Goal: Obtain resource: Download file/media

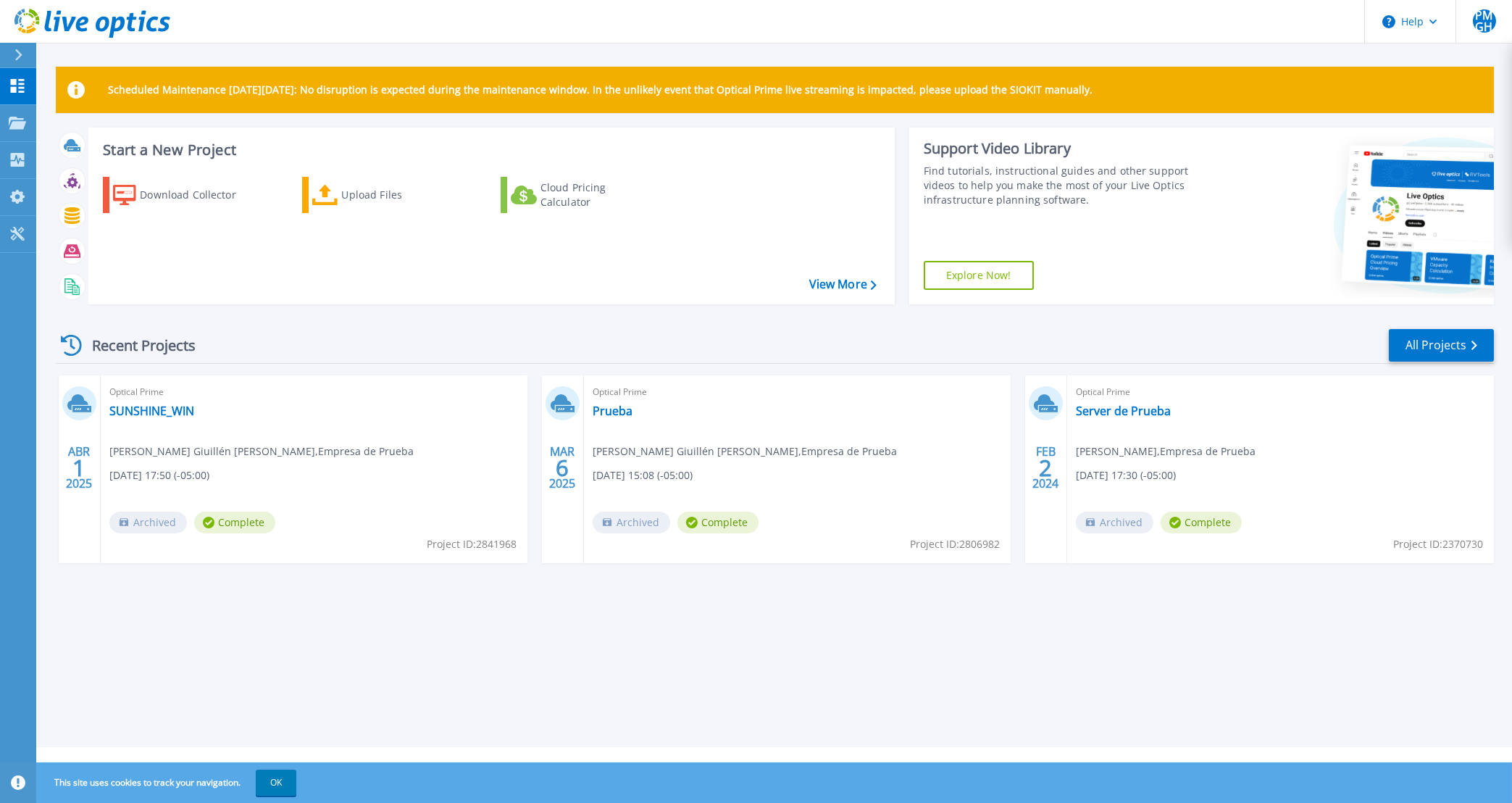
click at [1008, 96] on p "Scheduled Maintenance [DATE][DATE]: No disruption is expected during the mainte…" at bounding box center [600, 89] width 985 height 12
drag, startPoint x: 298, startPoint y: 95, endPoint x: 1308, endPoint y: 92, distance: 1010.0
click at [1308, 92] on div "Scheduled Maintenance on Monday 22nd September: No disruption is expected durin…" at bounding box center [774, 90] width 1438 height 46
click at [312, 319] on div "Recent Projects All Projects ABR 1 2025 Optical Prime SUNSHINE_WIN Pedro Miguel…" at bounding box center [774, 459] width 1438 height 288
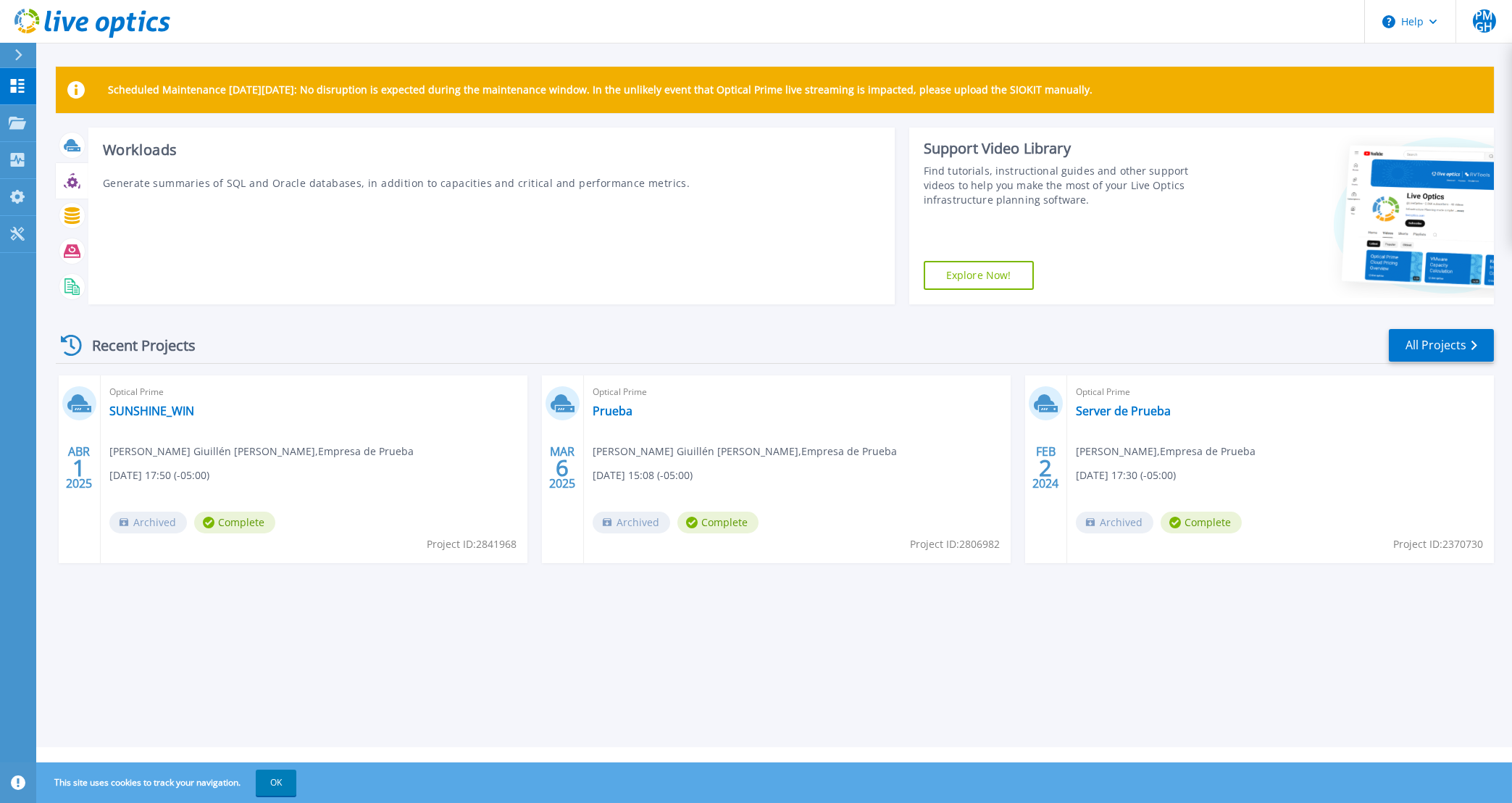
click at [77, 189] on div at bounding box center [72, 181] width 26 height 26
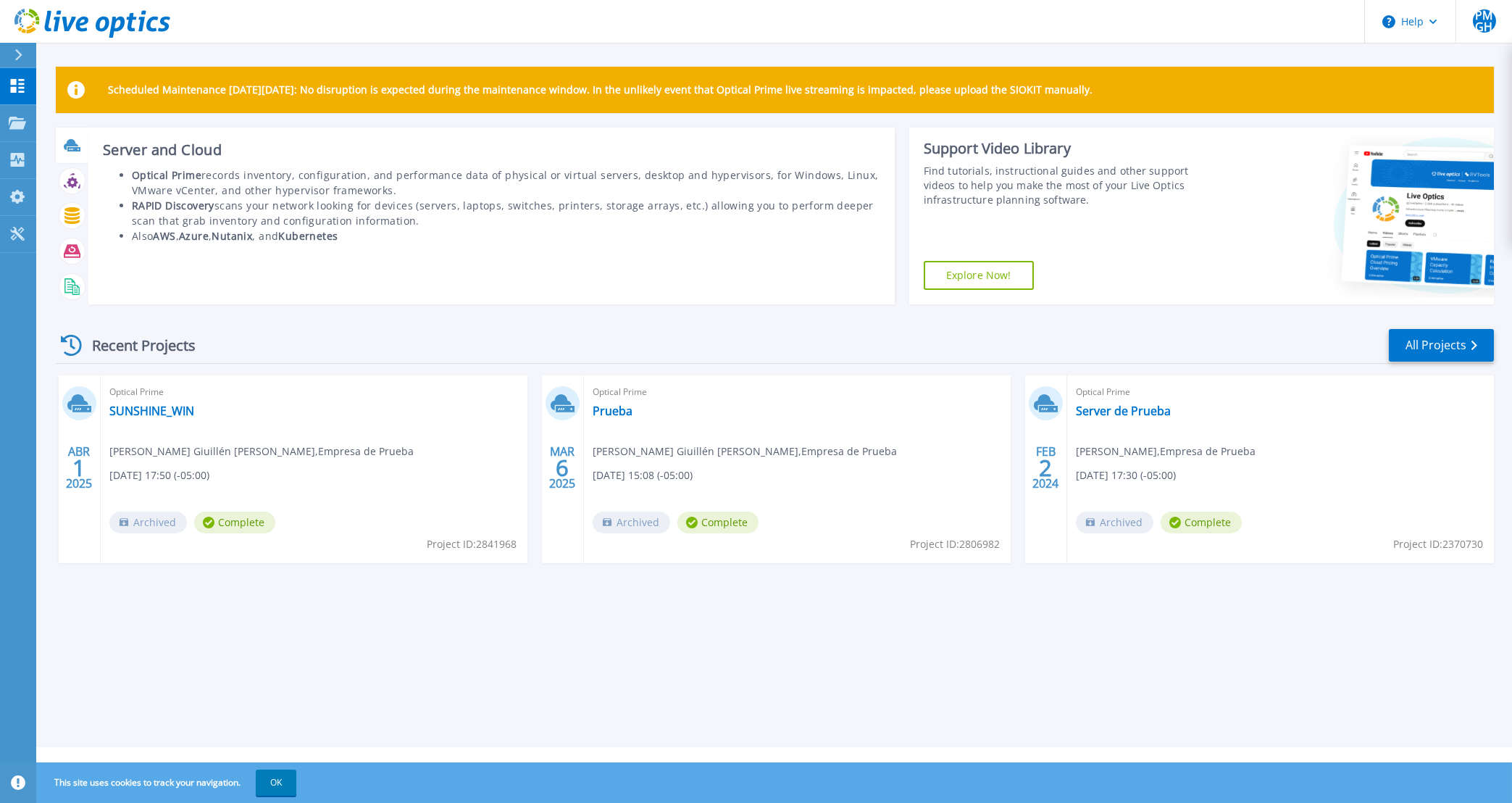
click at [70, 148] on icon at bounding box center [73, 148] width 13 height 4
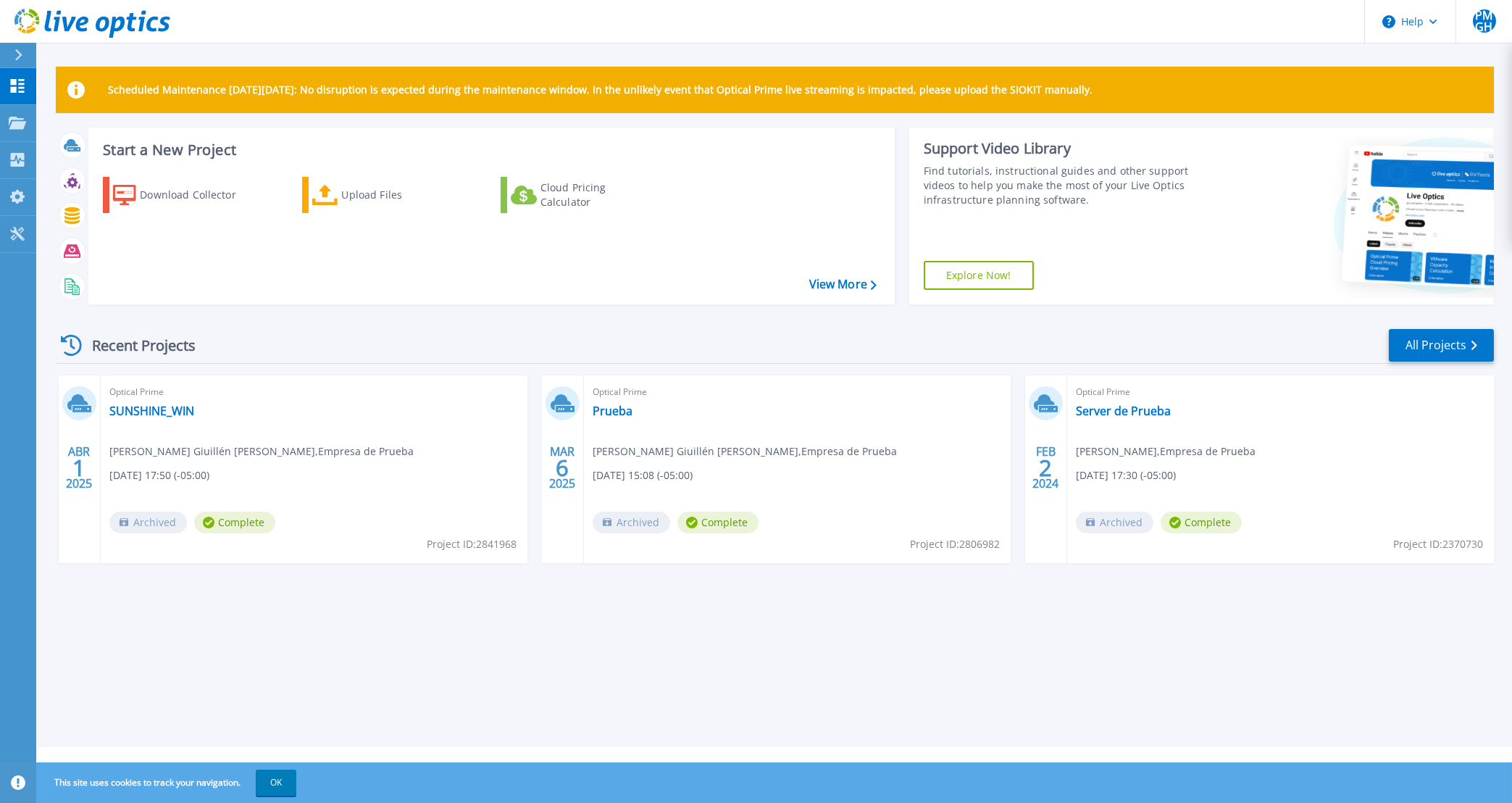
click at [313, 317] on div "Recent Projects All Projects ABR 1 2025 Optical Prime SUNSHINE_WIN Pedro Miguel…" at bounding box center [774, 459] width 1438 height 288
click at [220, 200] on div "Download Collector" at bounding box center [197, 195] width 116 height 29
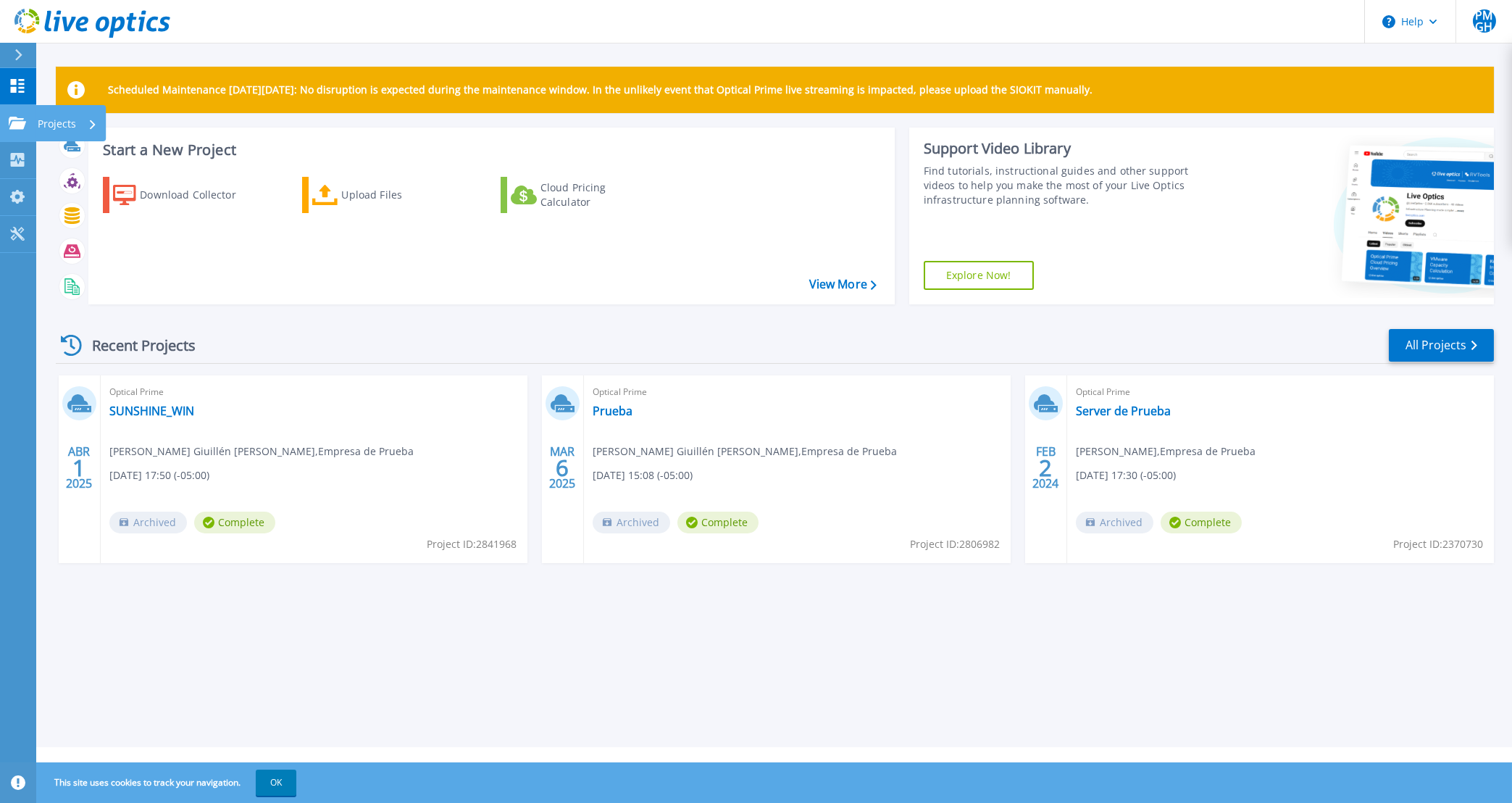
click at [13, 114] on link "Projects Projects" at bounding box center [18, 124] width 36 height 37
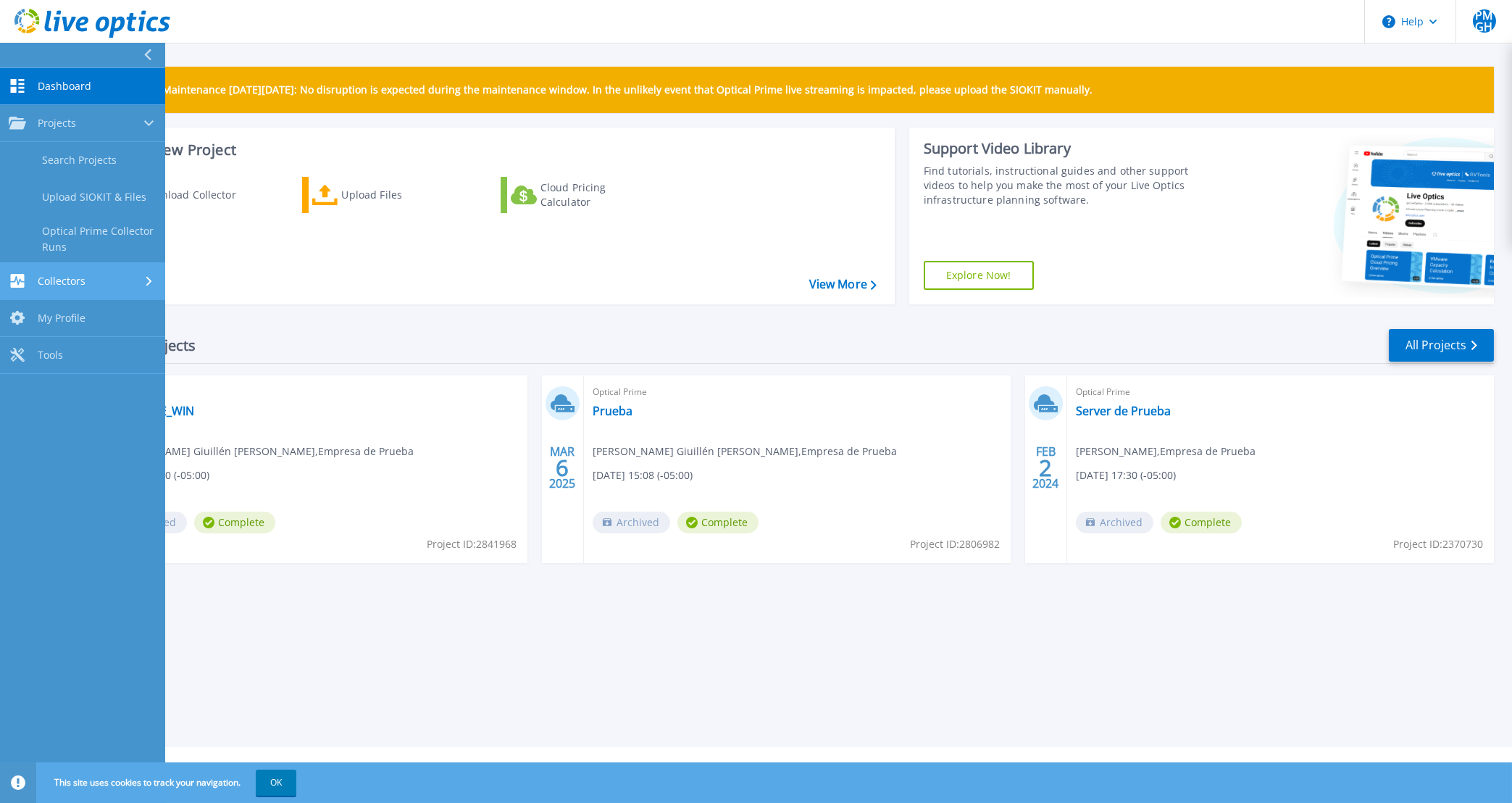
click at [109, 286] on div "Collectors" at bounding box center [82, 280] width 148 height 14
click at [109, 137] on link "Projects Projects" at bounding box center [82, 124] width 165 height 37
click at [118, 155] on link "Search Projects" at bounding box center [82, 160] width 165 height 37
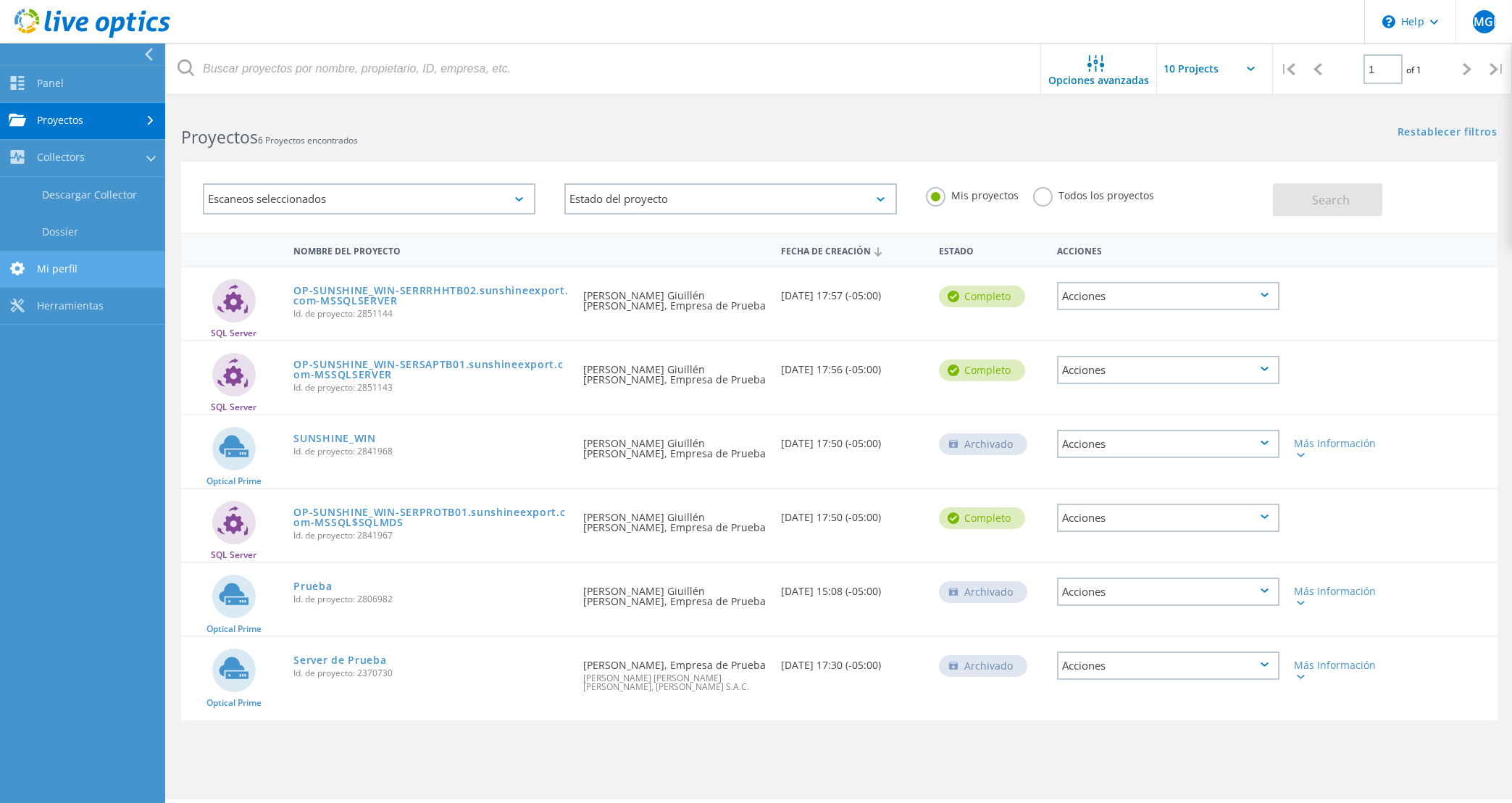
click at [110, 278] on link "Mi perfil" at bounding box center [82, 270] width 165 height 37
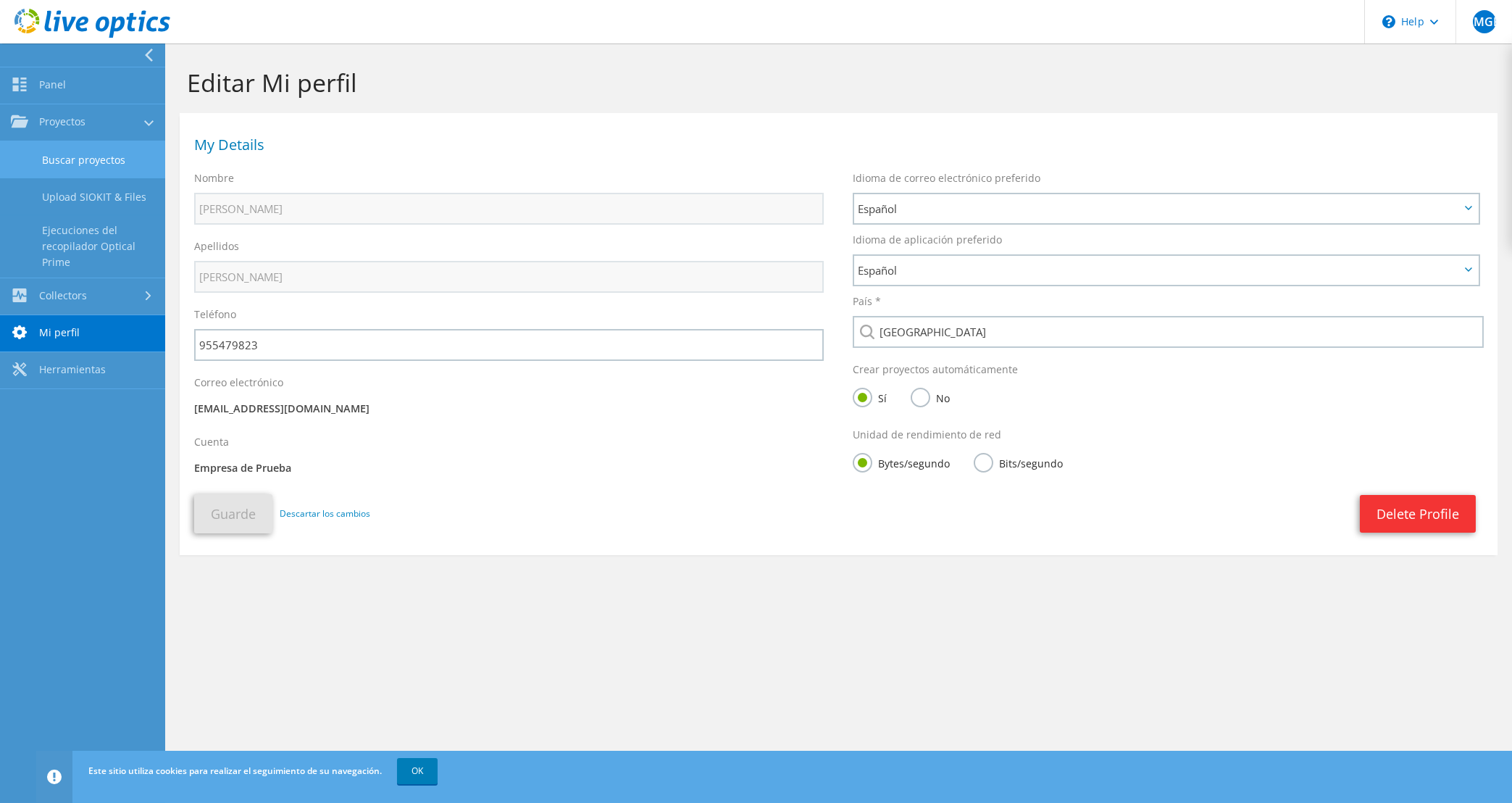
click at [110, 157] on link "Buscar proyectos" at bounding box center [82, 159] width 165 height 37
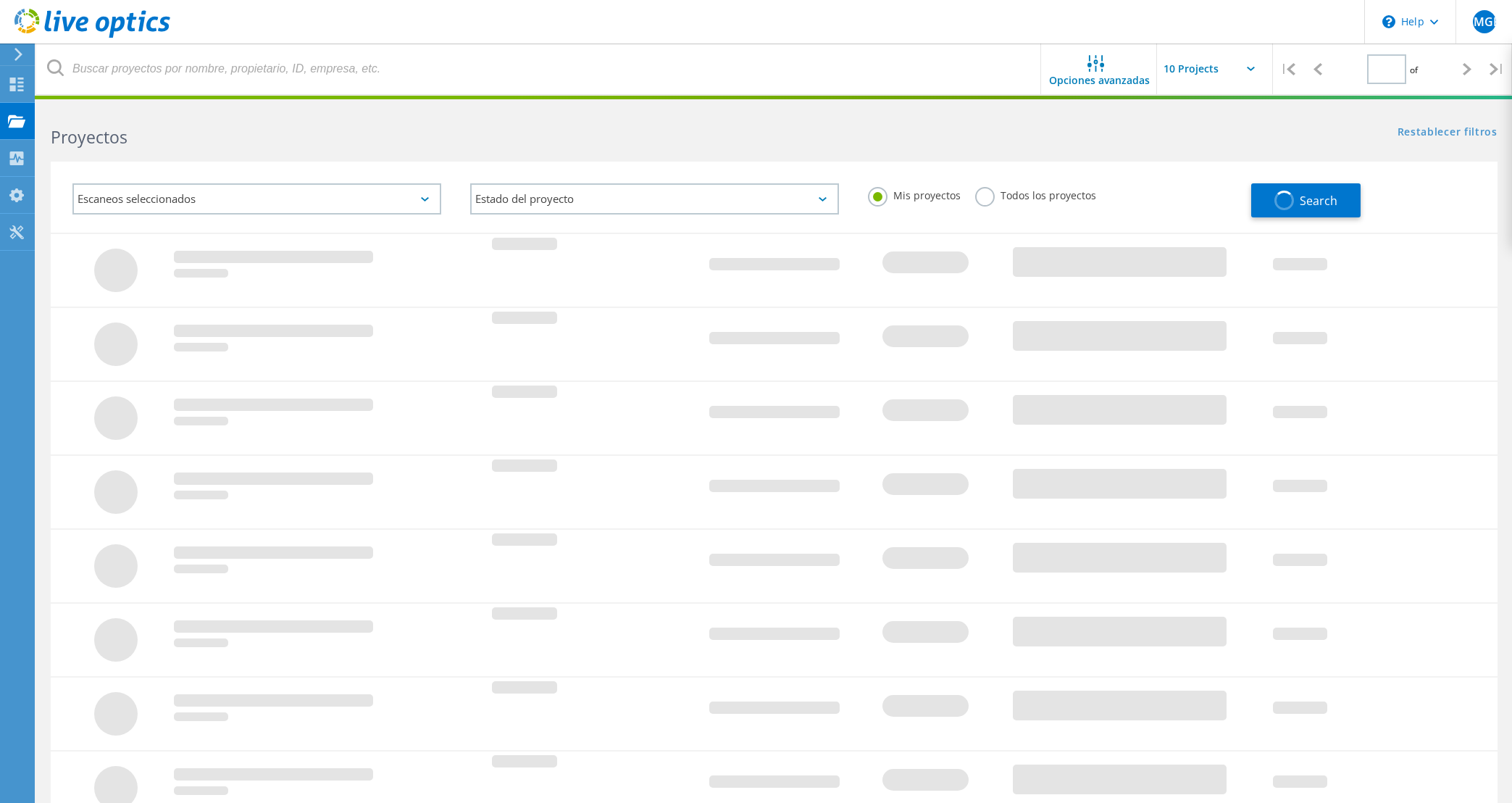
type input "1"
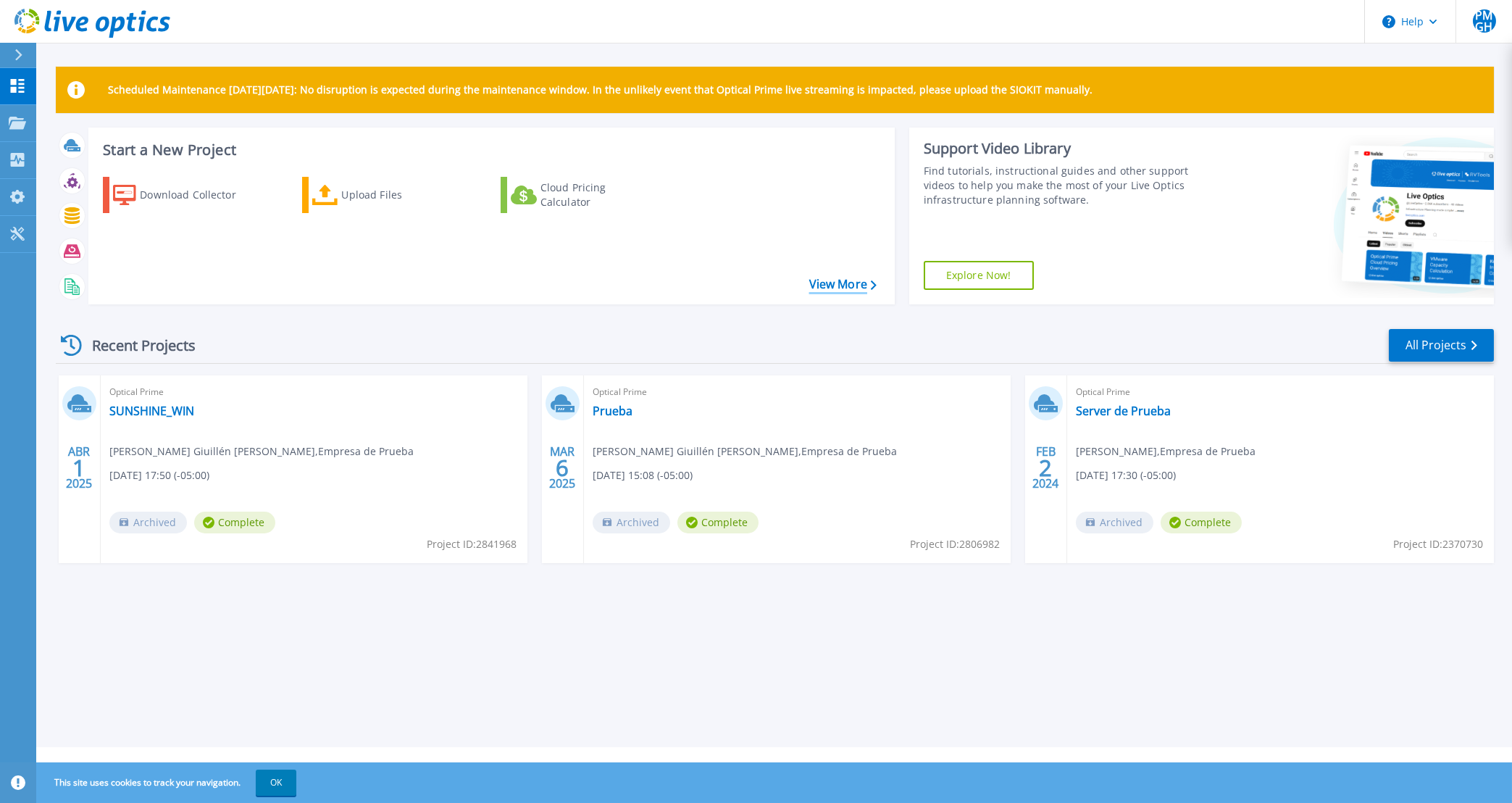
click at [850, 289] on link "View More" at bounding box center [843, 284] width 67 height 14
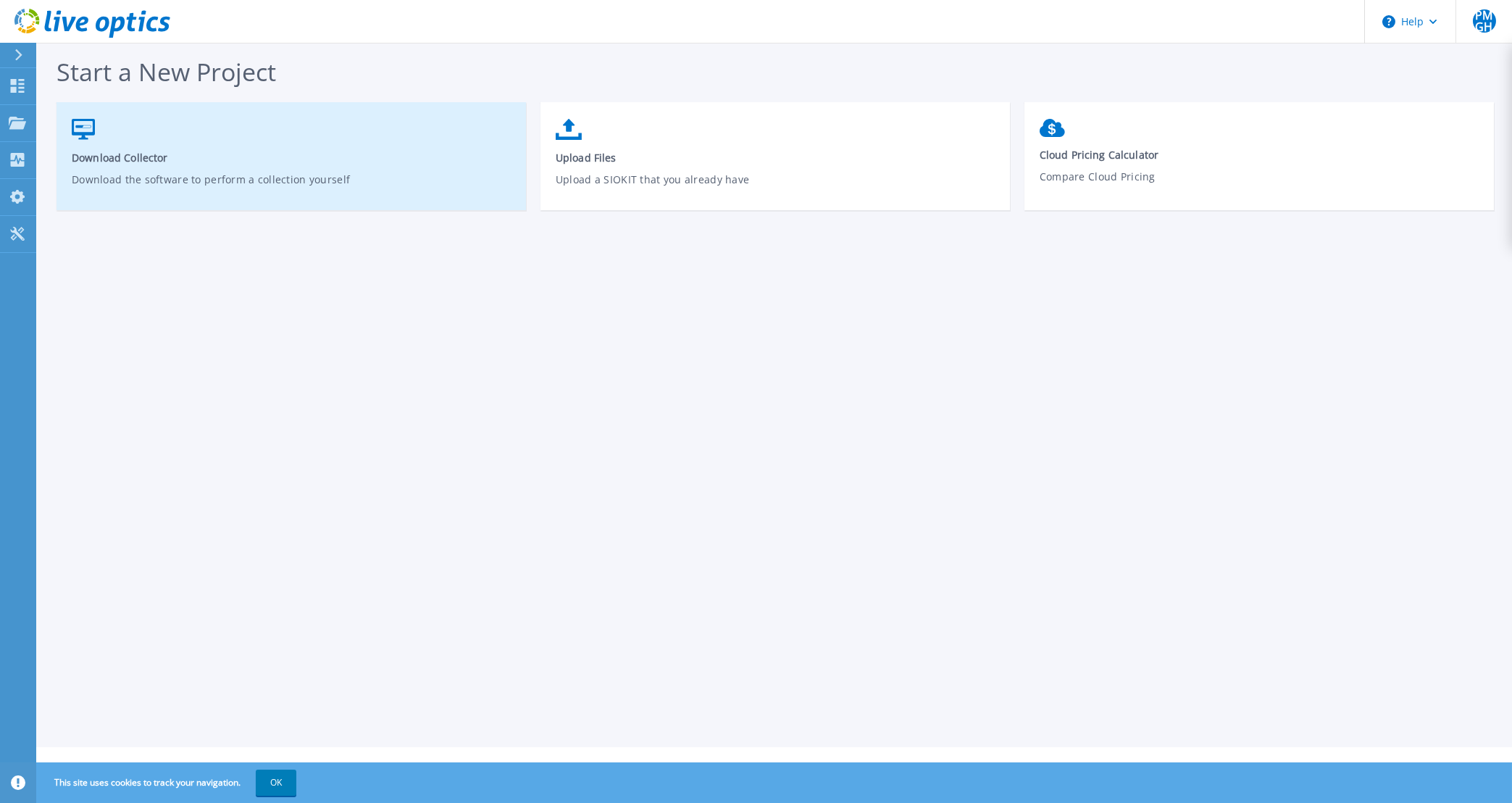
click at [124, 173] on p "Download the software to perform a collection yourself" at bounding box center [291, 188] width 439 height 33
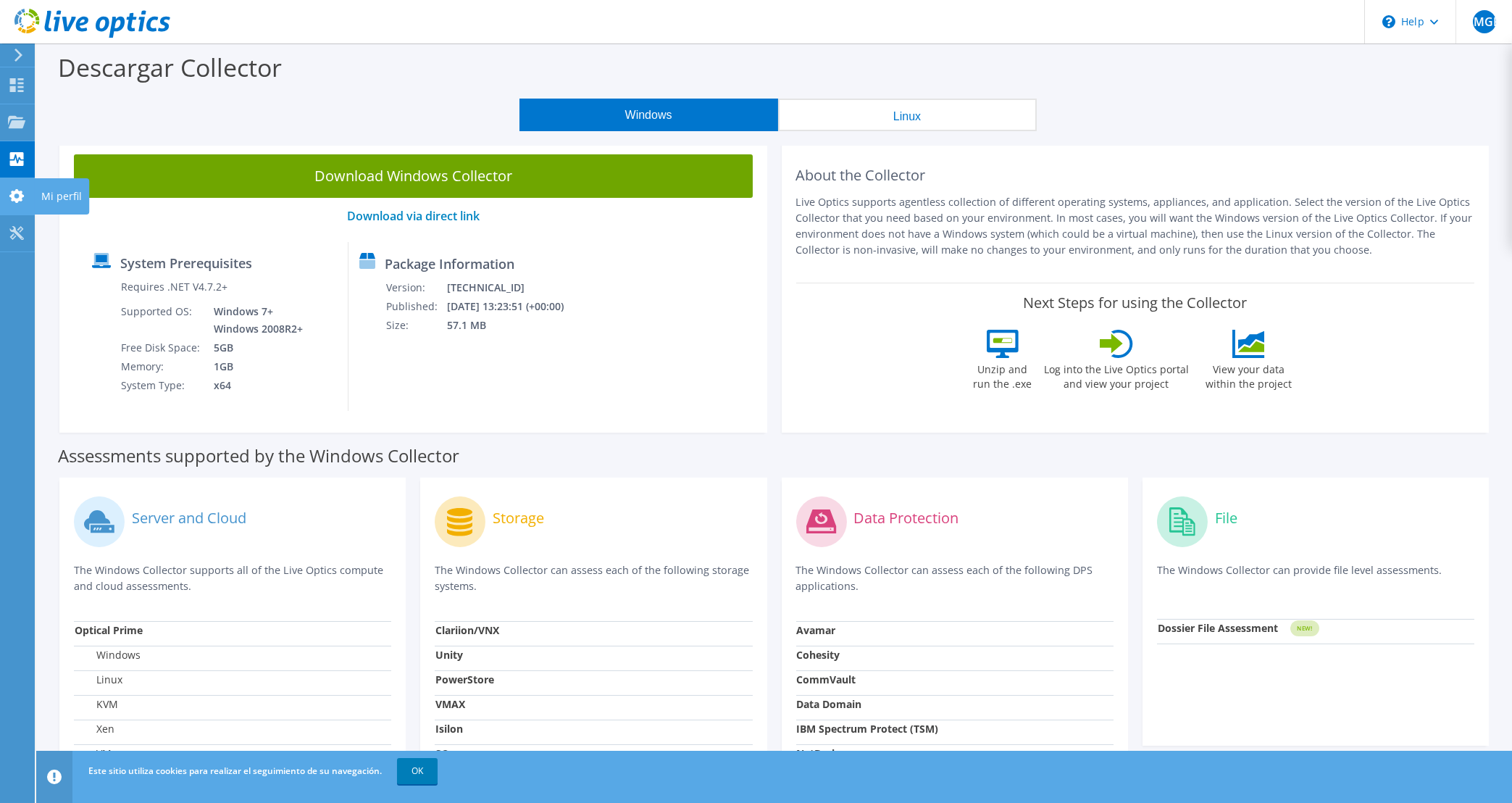
click at [23, 195] on icon at bounding box center [17, 195] width 18 height 14
